Goal: Find specific page/section

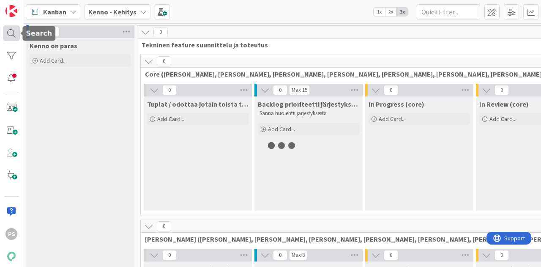
click at [12, 30] on div at bounding box center [11, 33] width 17 height 16
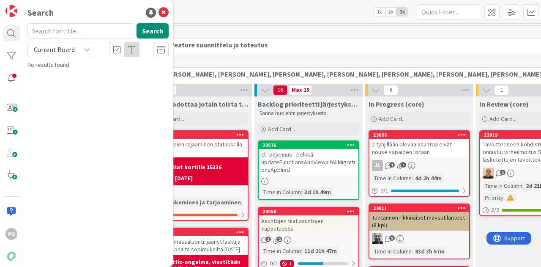
click at [57, 34] on input "text" at bounding box center [80, 30] width 106 height 15
type input "9384"
drag, startPoint x: 85, startPoint y: 49, endPoint x: 87, endPoint y: 56, distance: 7.1
click at [85, 49] on icon at bounding box center [87, 49] width 7 height 7
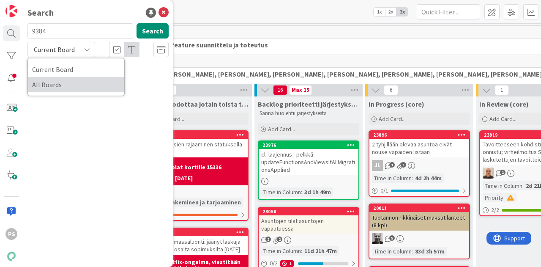
click at [71, 86] on span "All Boards" at bounding box center [76, 84] width 88 height 13
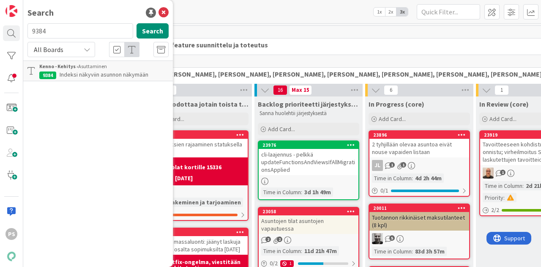
click at [117, 73] on span "Indeksi näkyviin asunnon näkymään" at bounding box center [104, 75] width 89 height 8
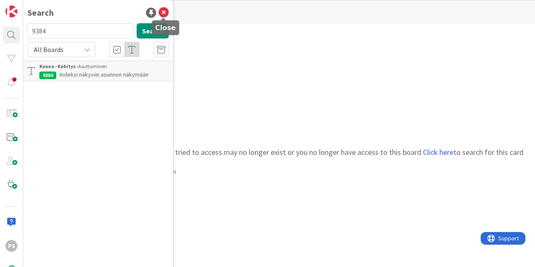
click at [163, 13] on icon at bounding box center [164, 13] width 10 height 10
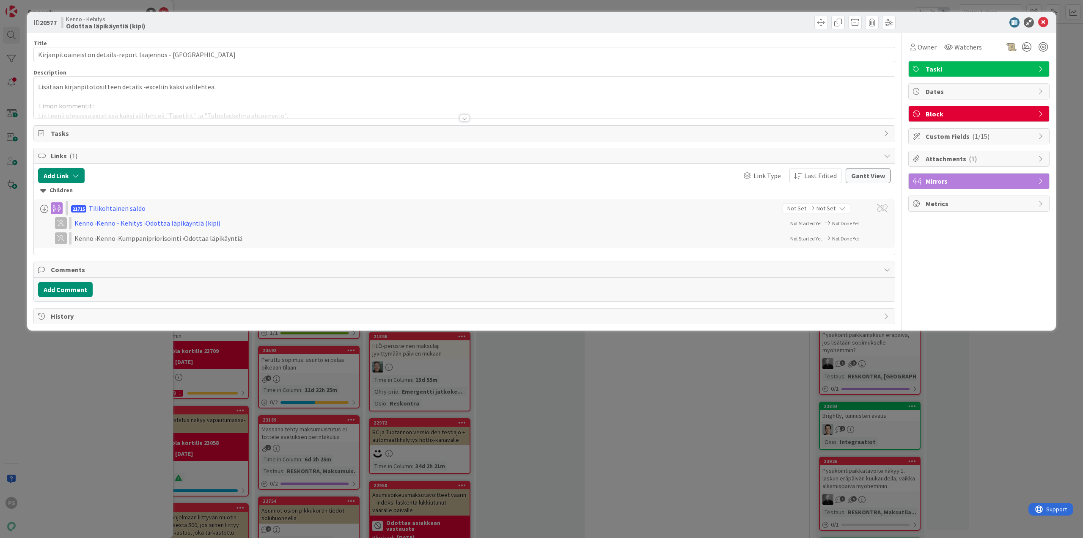
click at [466, 119] on div at bounding box center [464, 118] width 9 height 7
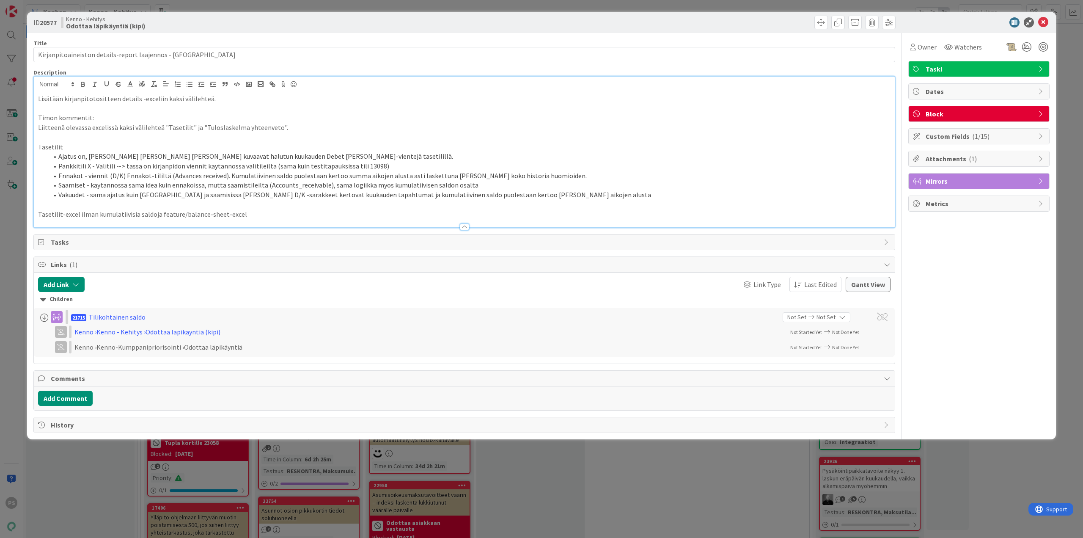
click at [463, 225] on div at bounding box center [464, 226] width 9 height 7
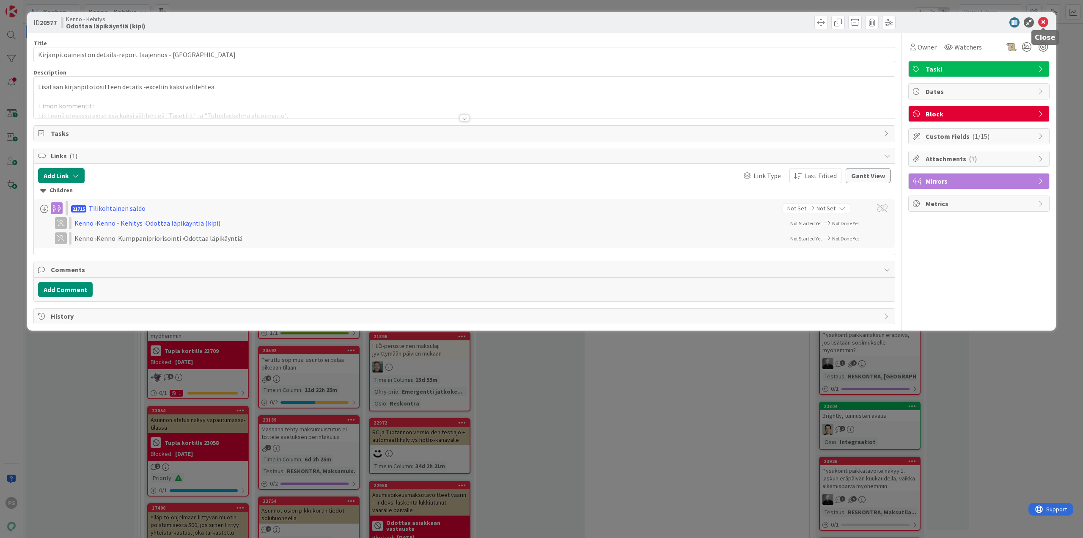
click at [1043, 20] on icon at bounding box center [1043, 22] width 10 height 10
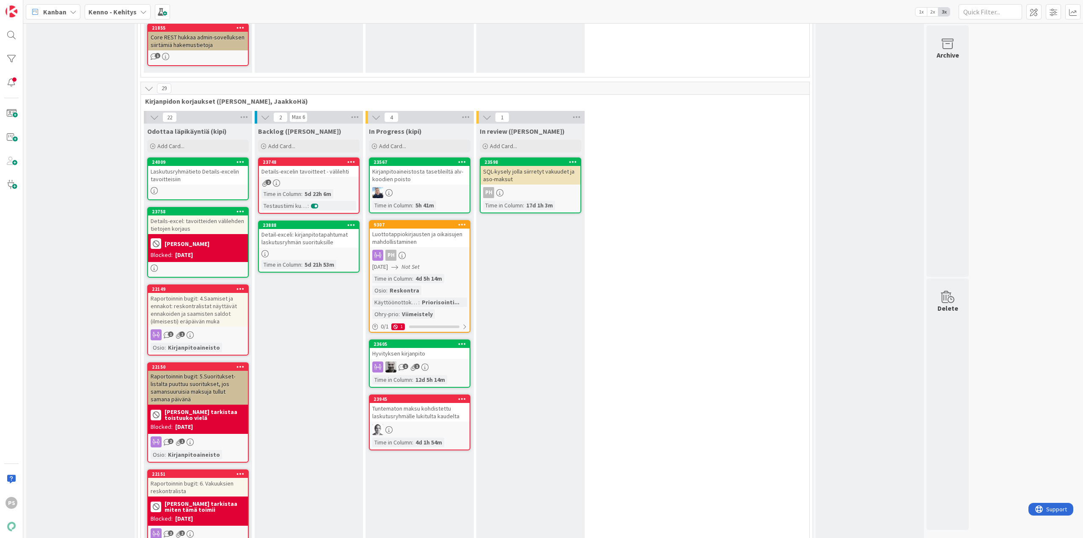
scroll to position [6132, 0]
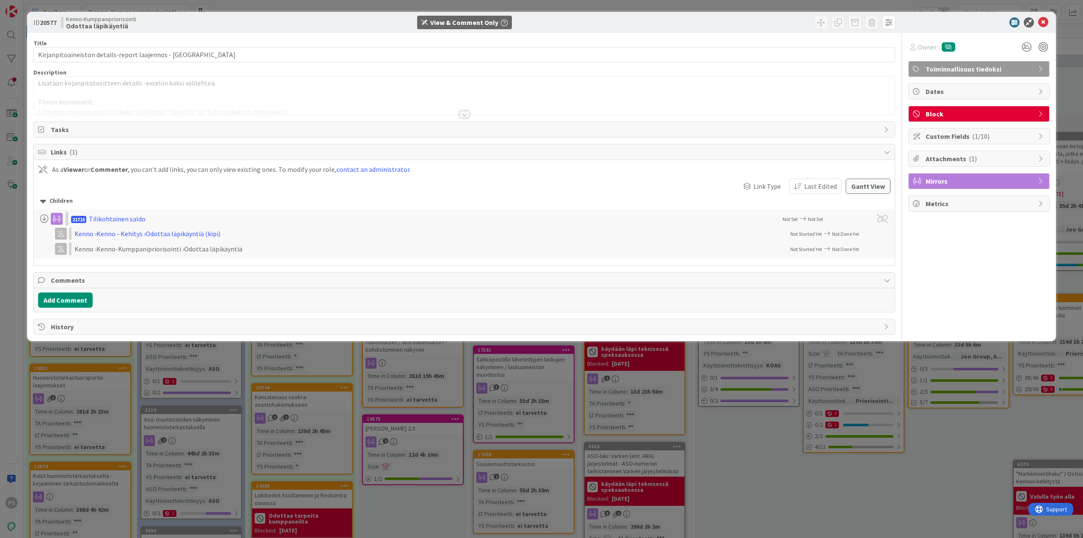
click at [464, 114] on div at bounding box center [464, 114] width 9 height 7
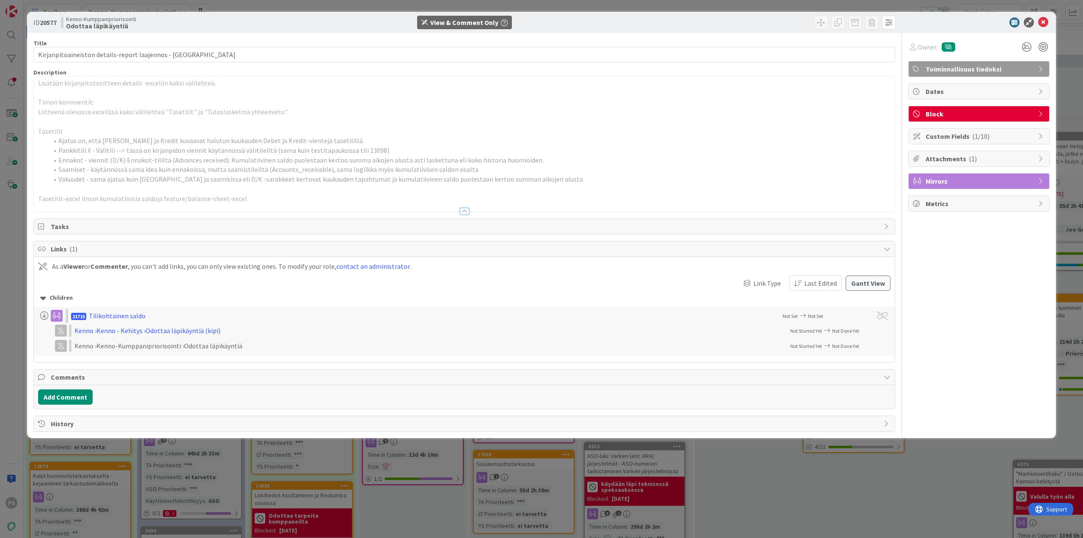
click at [464, 212] on div at bounding box center [464, 211] width 9 height 7
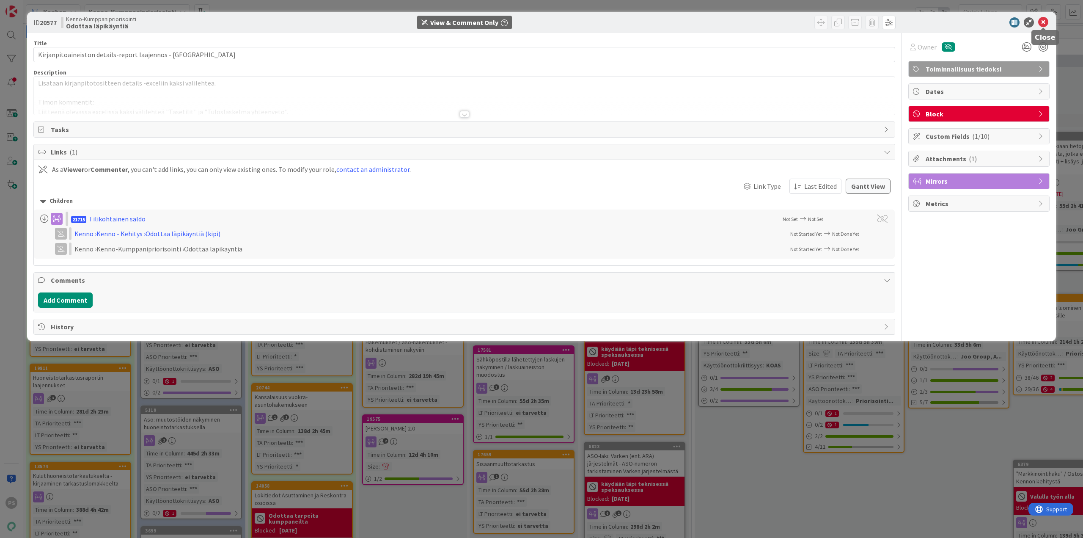
click at [1042, 20] on icon at bounding box center [1043, 22] width 10 height 10
